Goal: Information Seeking & Learning: Learn about a topic

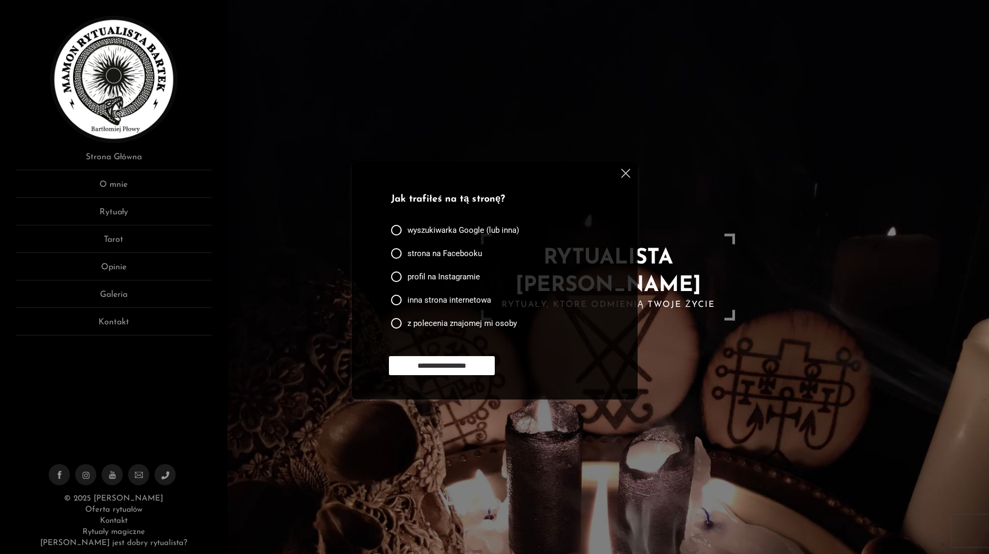
click at [399, 236] on div "wyszukiwarka Google (lub inna)" at bounding box center [457, 232] width 132 height 23
click at [397, 232] on div at bounding box center [396, 230] width 11 height 11
click at [432, 368] on input "**********" at bounding box center [442, 365] width 106 height 19
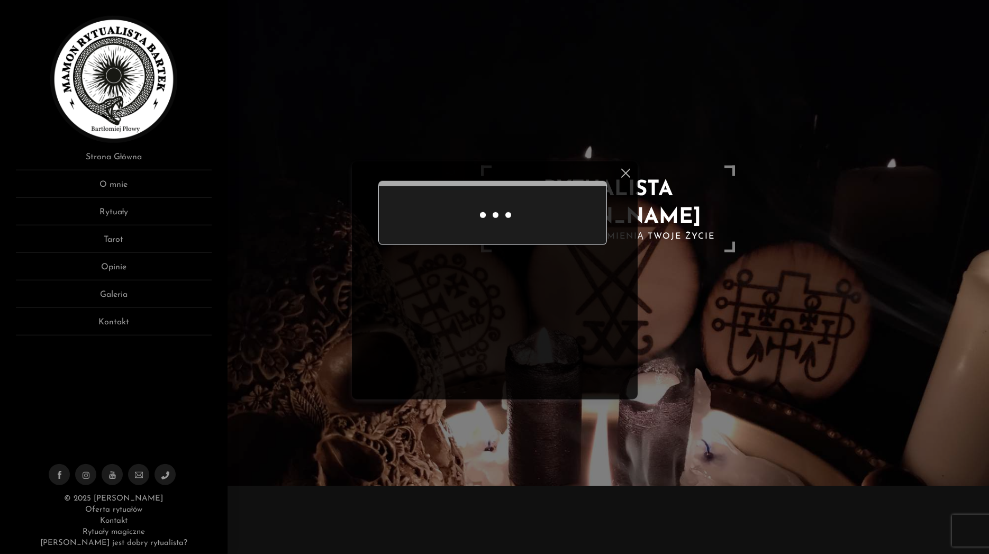
scroll to position [69, 0]
click at [632, 176] on div "Ankieta do użytkowników strony Dziękuję za odpowiedź" at bounding box center [495, 280] width 286 height 238
click at [623, 175] on img at bounding box center [625, 173] width 9 height 9
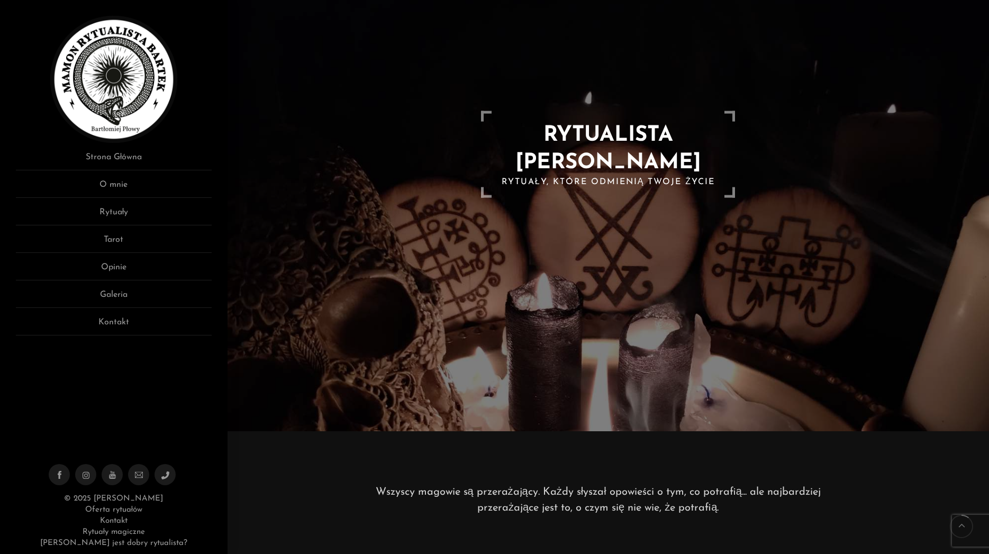
scroll to position [122, 0]
click at [122, 266] on link "Opinie" at bounding box center [114, 271] width 196 height 20
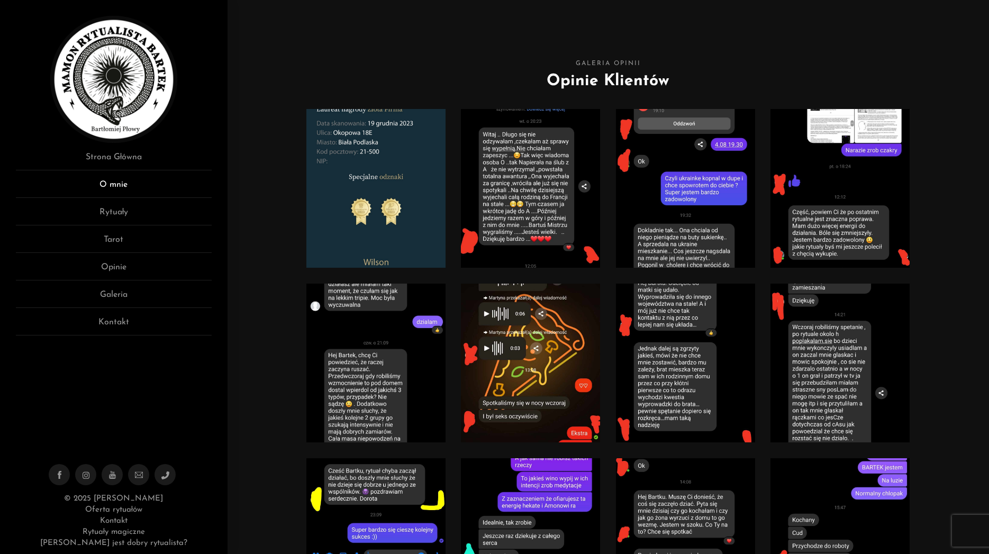
click at [106, 181] on link "O mnie" at bounding box center [114, 188] width 196 height 20
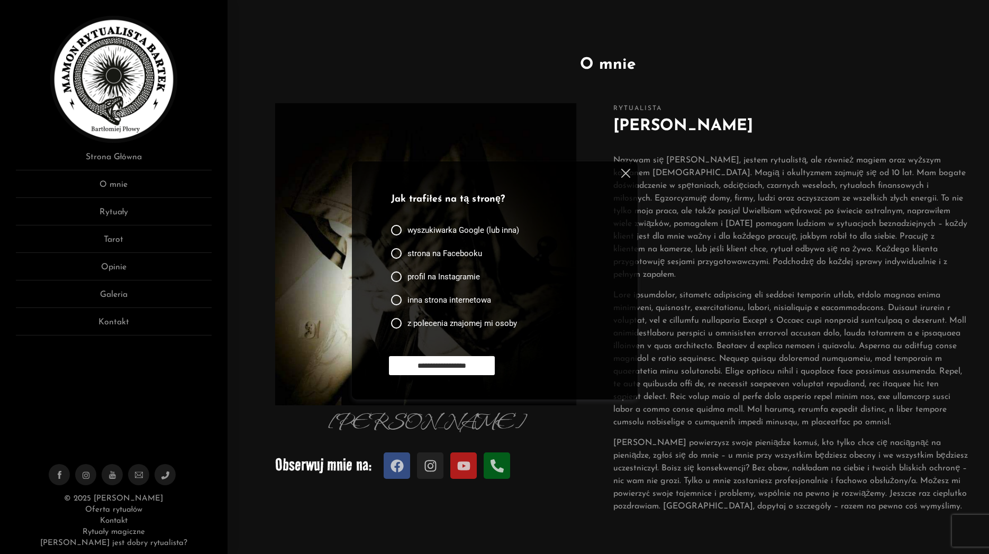
click at [629, 171] on img at bounding box center [625, 173] width 9 height 9
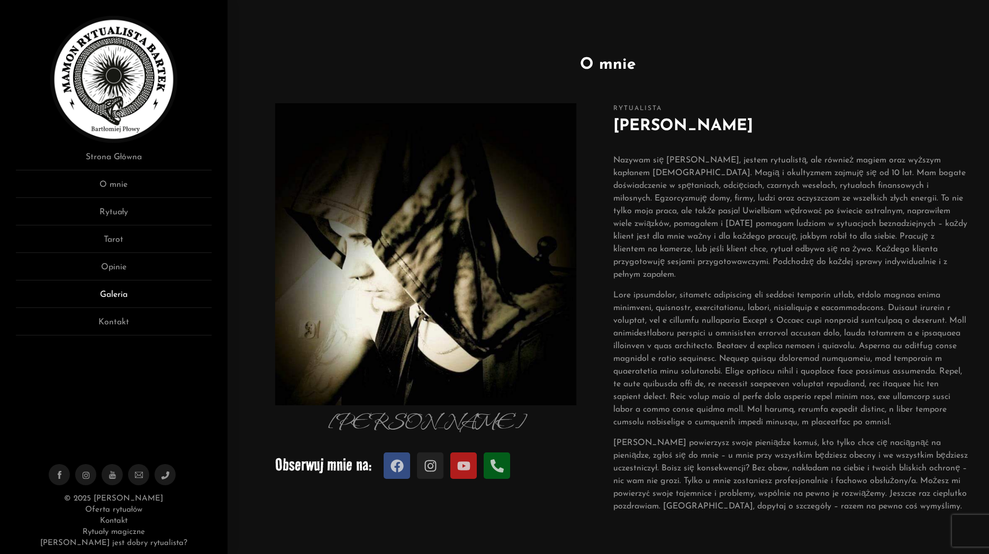
click at [125, 289] on link "Galeria" at bounding box center [114, 298] width 196 height 20
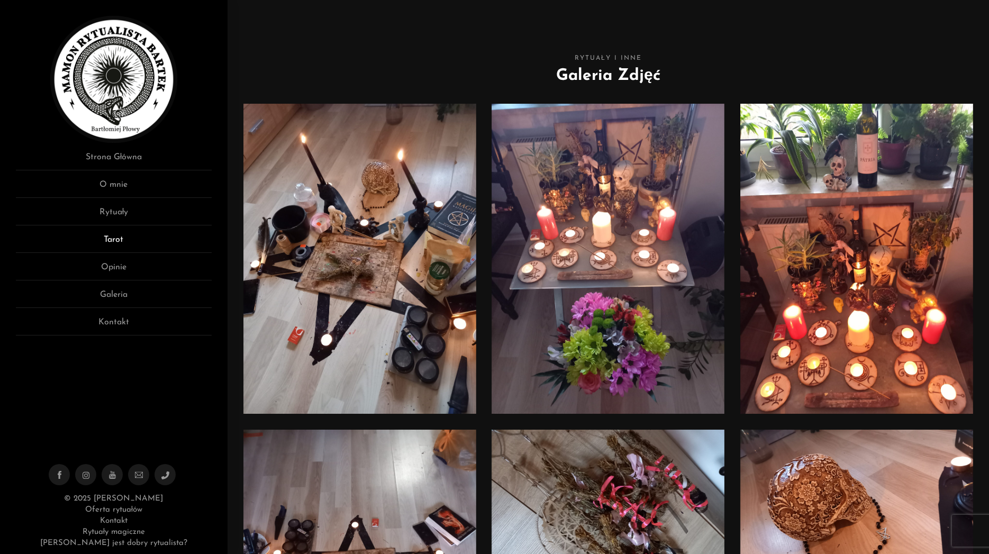
click at [119, 237] on link "Tarot" at bounding box center [114, 243] width 196 height 20
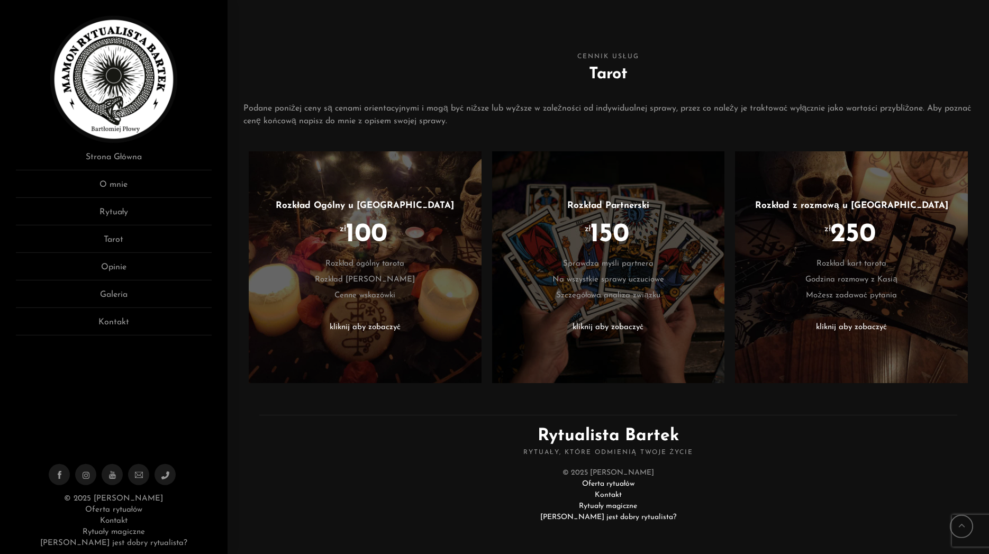
scroll to position [369, 0]
click at [371, 333] on li "kliknij aby zobaczyć" at bounding box center [364, 327] width 201 height 16
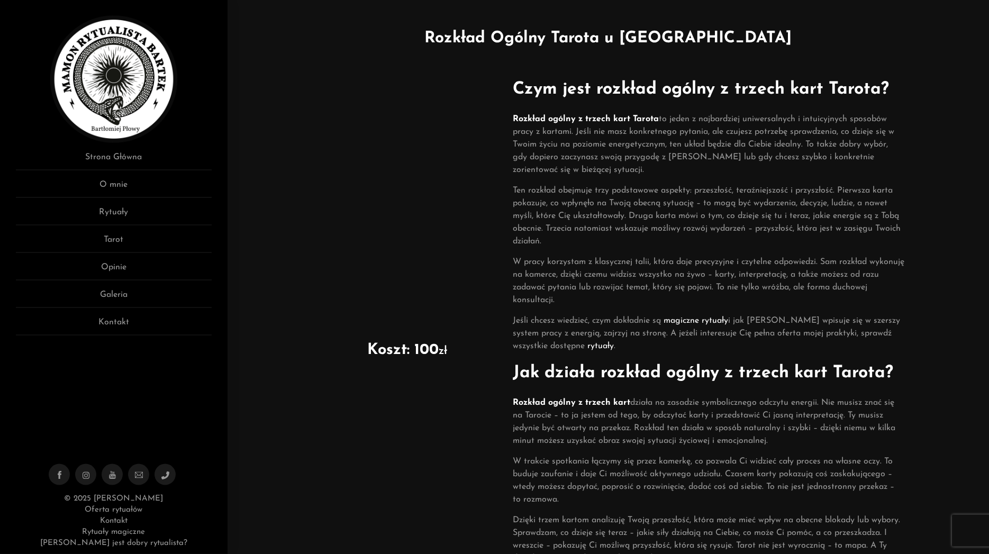
scroll to position [54, 0]
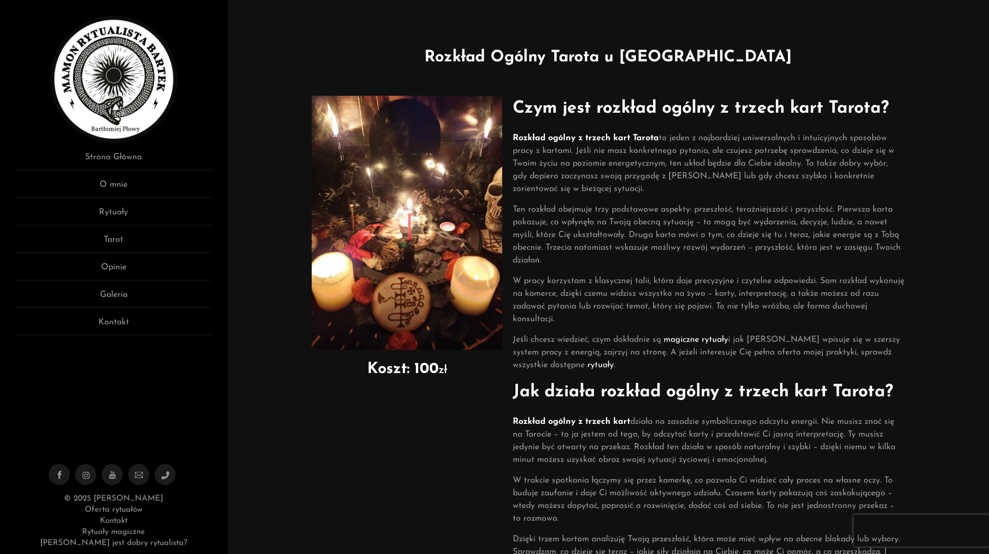
scroll to position [0, 0]
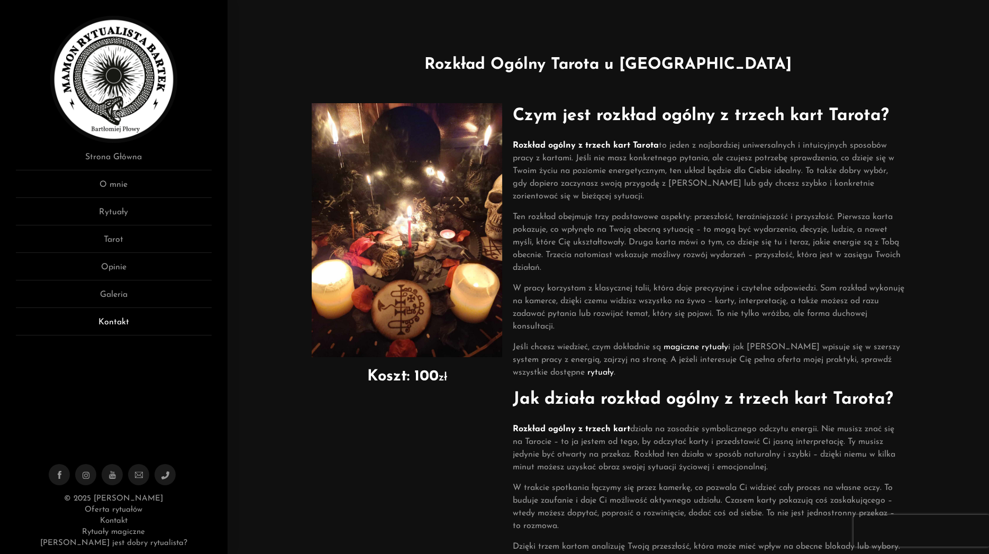
click at [129, 321] on link "Kontakt" at bounding box center [114, 326] width 196 height 20
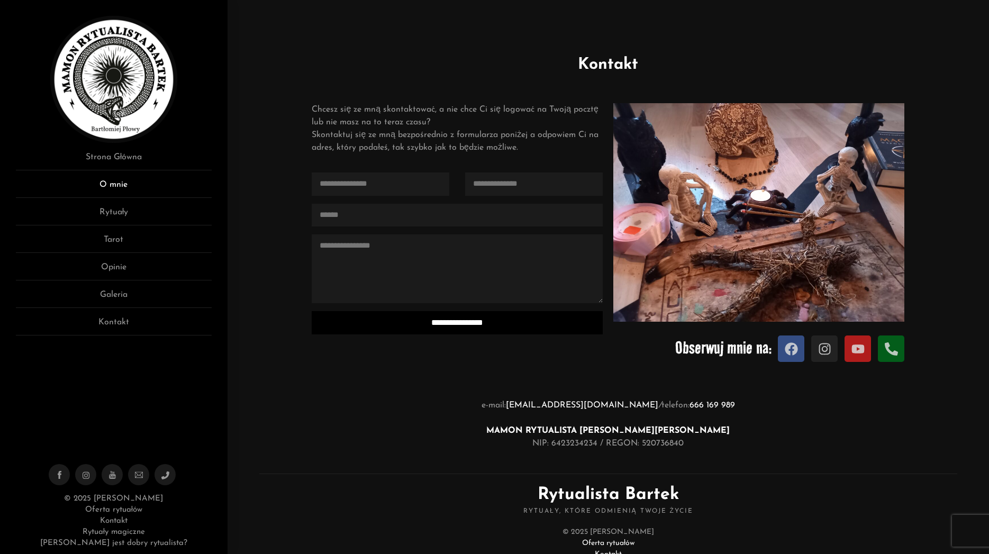
click at [109, 182] on link "O mnie" at bounding box center [114, 188] width 196 height 20
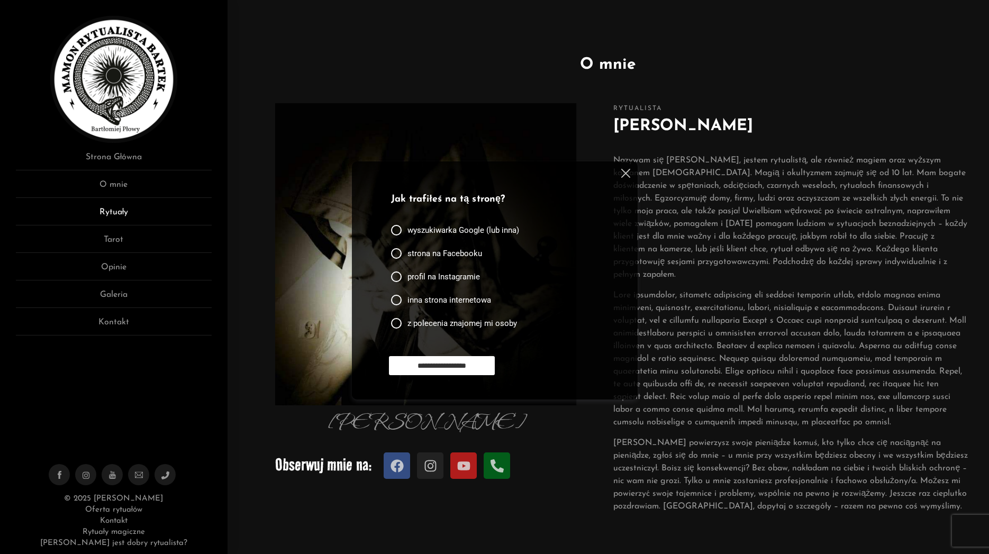
click at [118, 211] on link "Rytuały" at bounding box center [114, 216] width 196 height 20
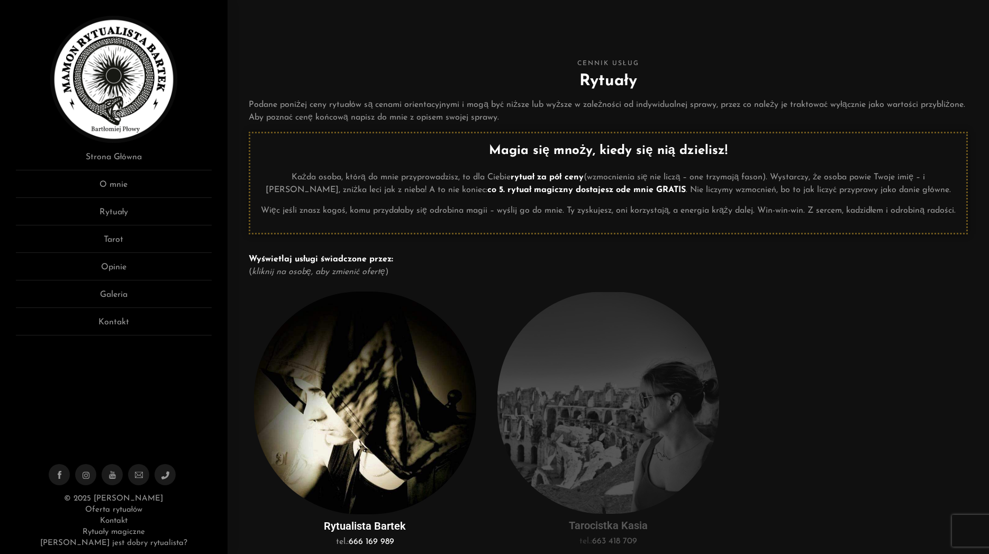
click at [113, 241] on link "Tarot" at bounding box center [114, 243] width 196 height 20
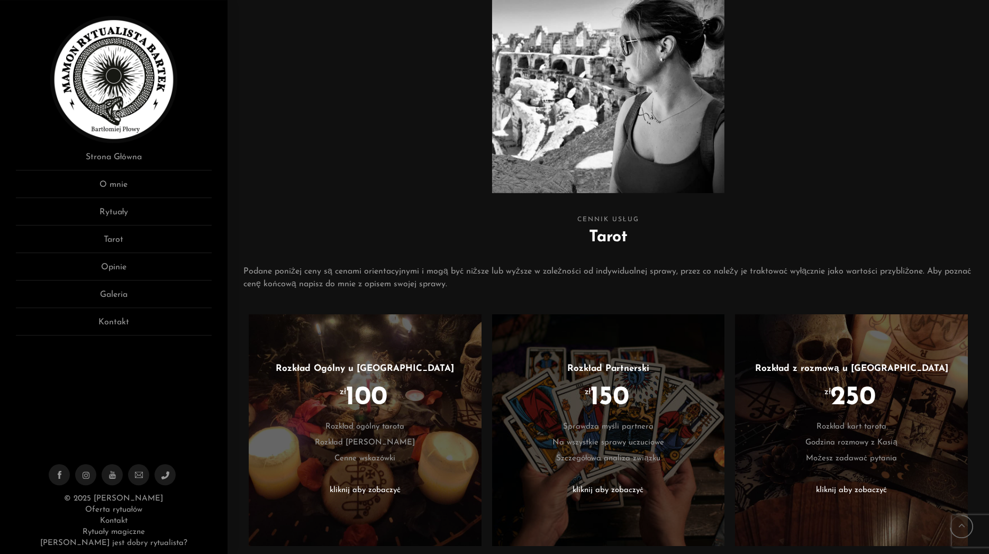
scroll to position [270, 0]
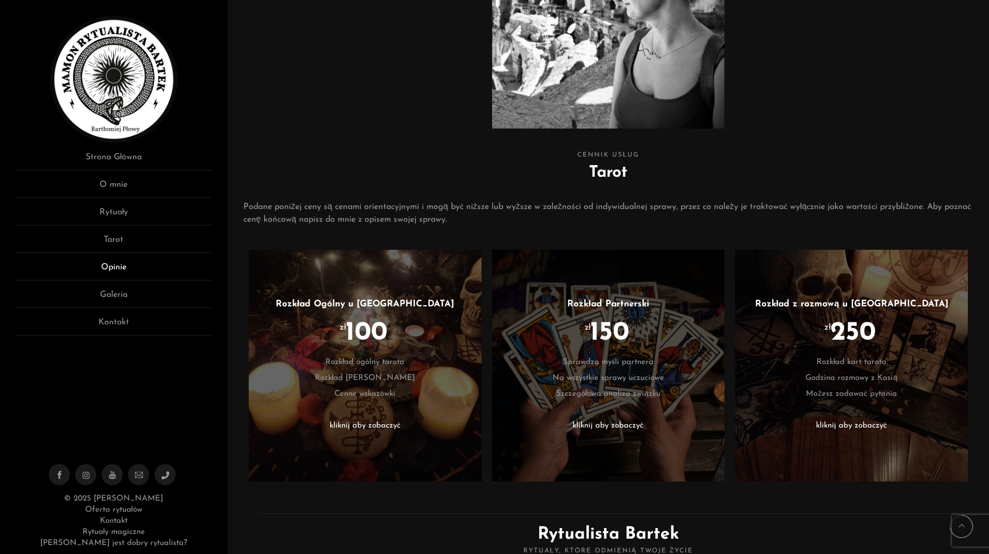
click at [111, 269] on link "Opinie" at bounding box center [114, 271] width 196 height 20
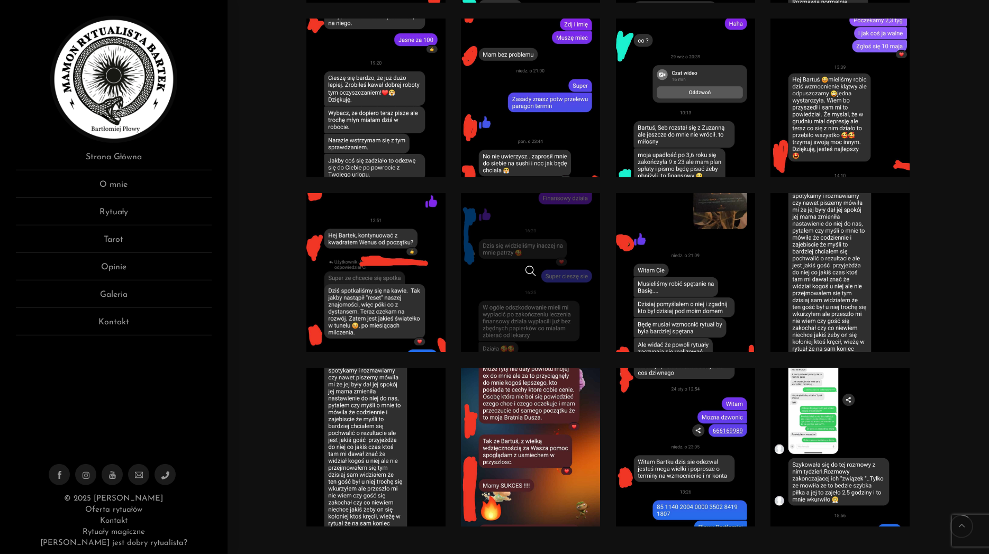
scroll to position [809, 0]
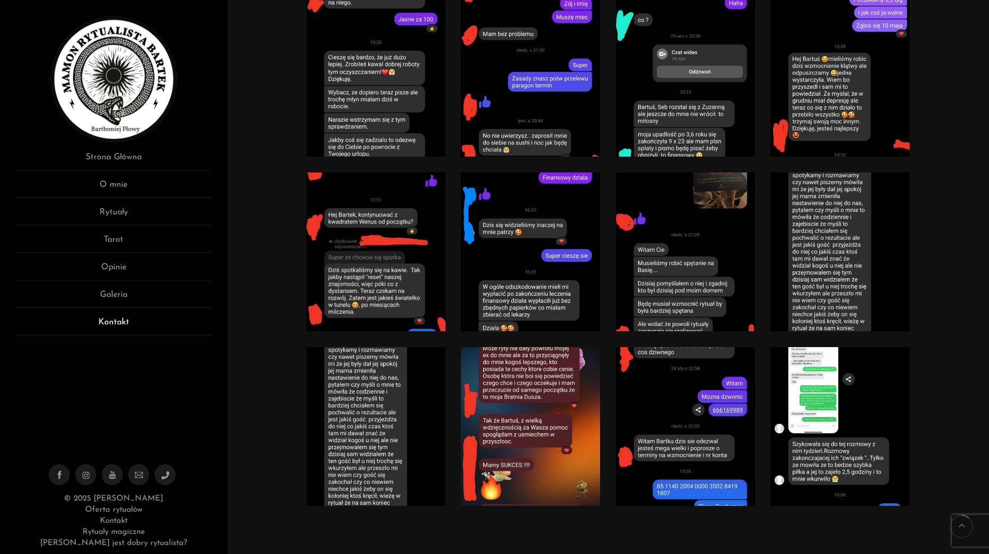
click at [114, 322] on link "Kontakt" at bounding box center [114, 326] width 196 height 20
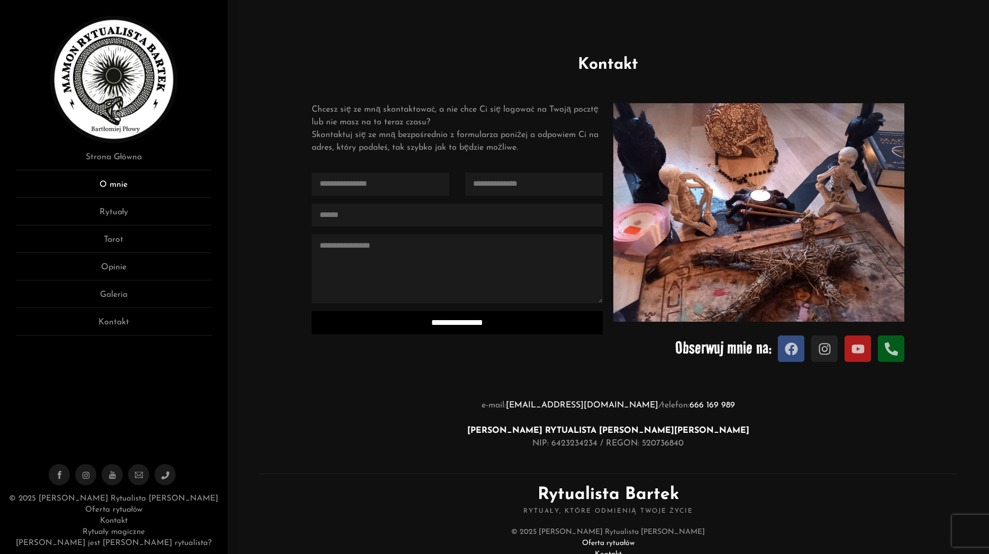
click at [126, 182] on link "O mnie" at bounding box center [114, 188] width 196 height 20
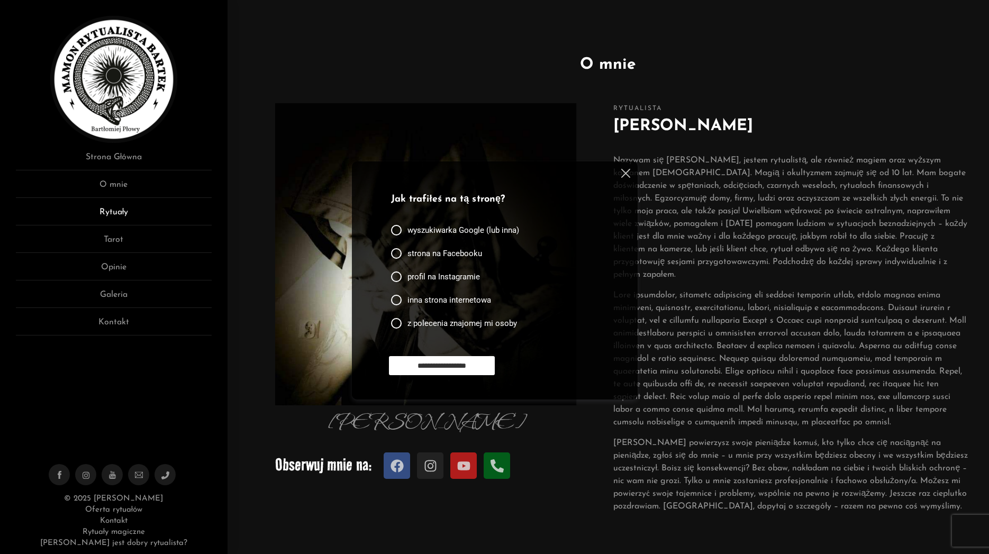
click at [113, 212] on link "Rytuały" at bounding box center [114, 216] width 196 height 20
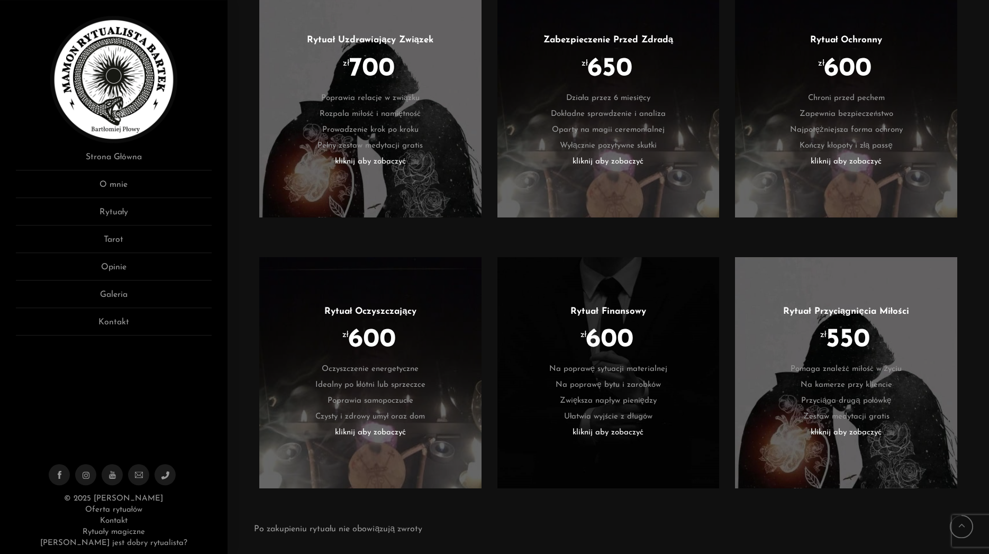
scroll to position [2050, 0]
click at [597, 431] on li "kliknij aby zobaczyć" at bounding box center [608, 432] width 190 height 16
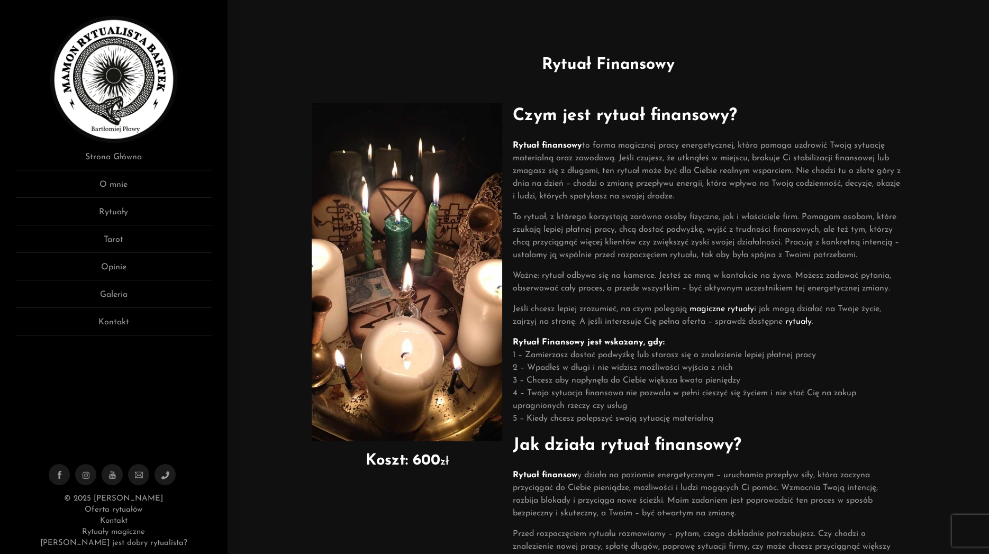
click at [94, 529] on link "Rytuały magiczne" at bounding box center [113, 532] width 63 height 8
